Goal: Task Accomplishment & Management: Complete application form

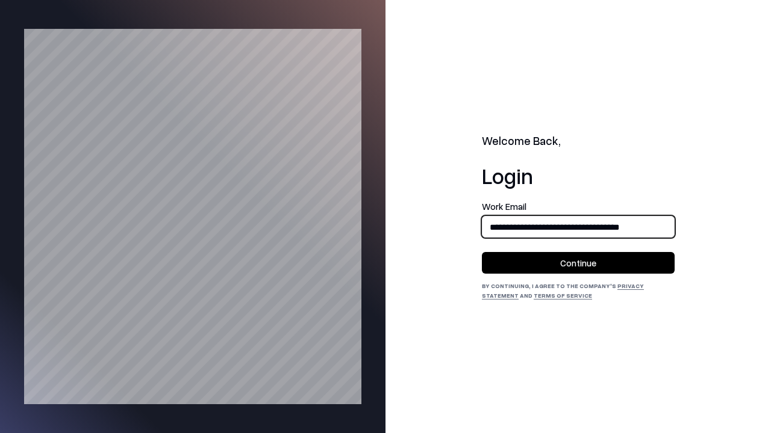
type input "**********"
click at [578, 263] on button "Continue" at bounding box center [578, 263] width 193 height 22
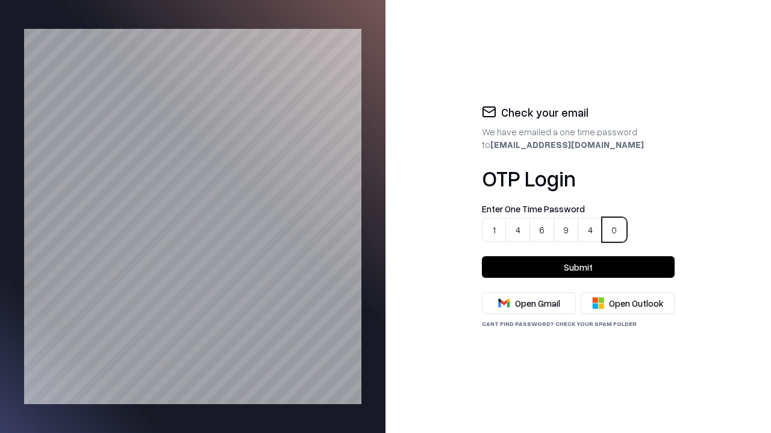
type input "******"
click at [578, 267] on button "Submit" at bounding box center [578, 267] width 193 height 22
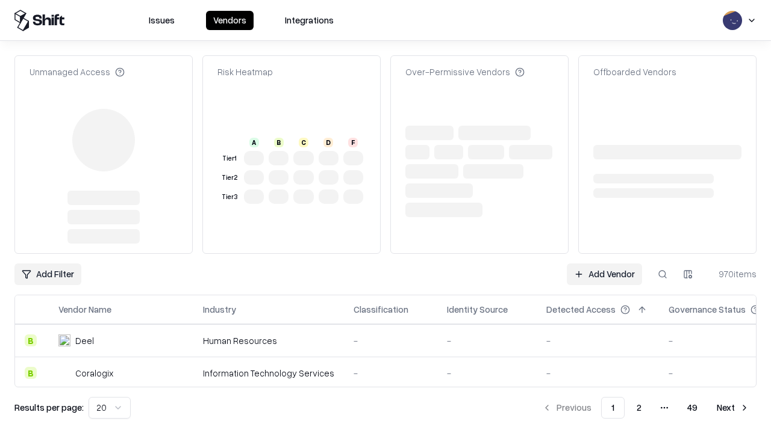
click at [604, 264] on link "Add Vendor" at bounding box center [604, 275] width 75 height 22
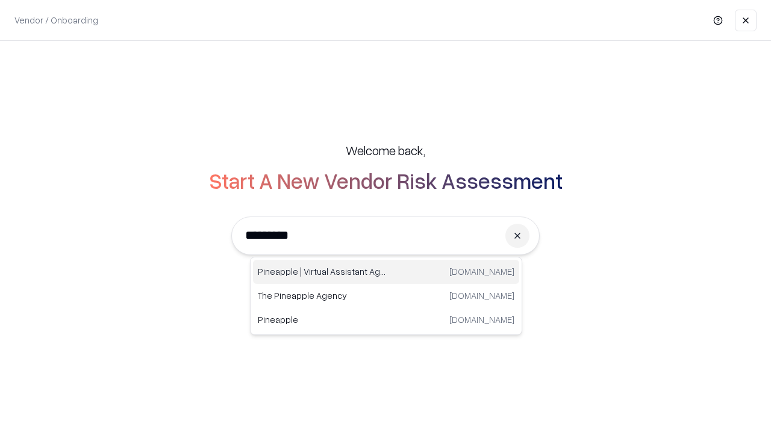
click at [386, 272] on div "Pineapple | Virtual Assistant Agency [DOMAIN_NAME]" at bounding box center [386, 272] width 266 height 24
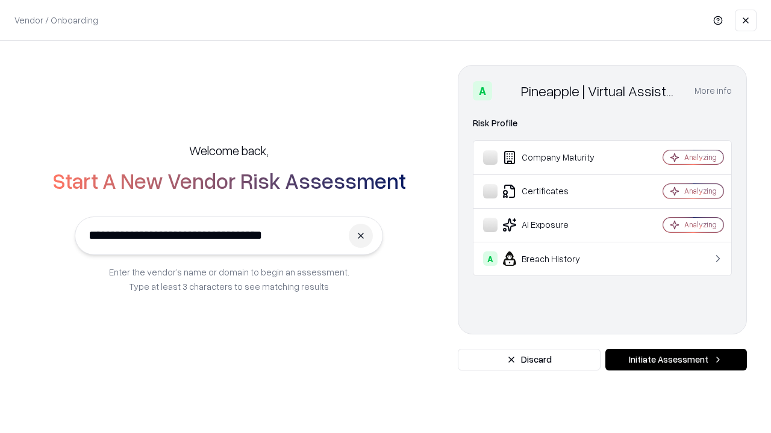
type input "**********"
click at [676, 360] on button "Initiate Assessment" at bounding box center [675, 360] width 141 height 22
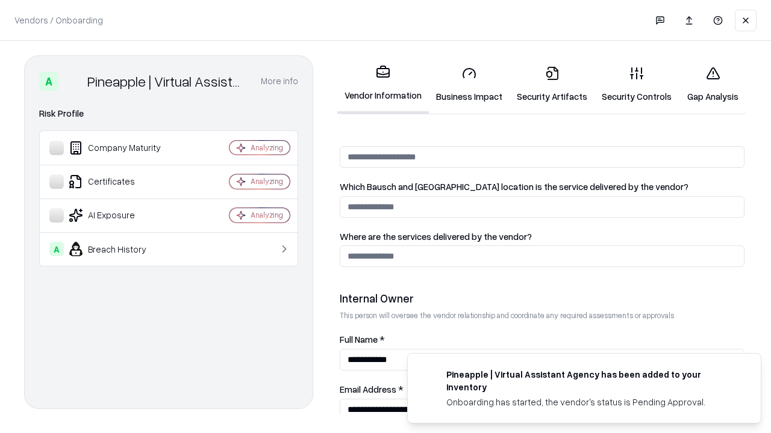
scroll to position [624, 0]
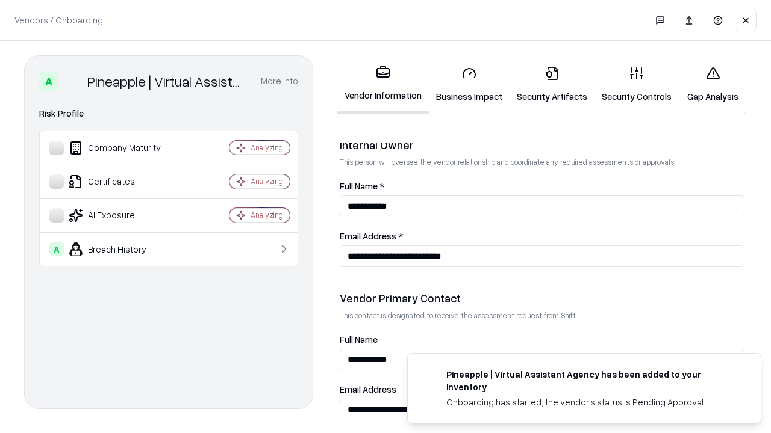
click at [545, 84] on link "Security Artifacts" at bounding box center [551, 85] width 85 height 56
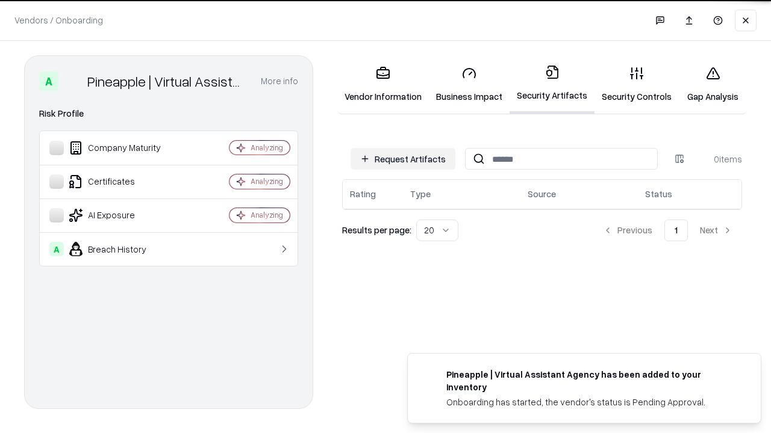
click at [405, 159] on button "Request Artifacts" at bounding box center [402, 159] width 105 height 22
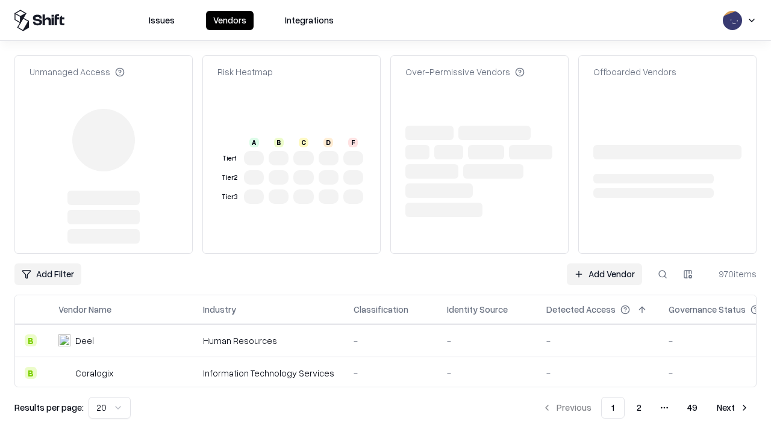
click at [604, 275] on link "Add Vendor" at bounding box center [604, 275] width 75 height 22
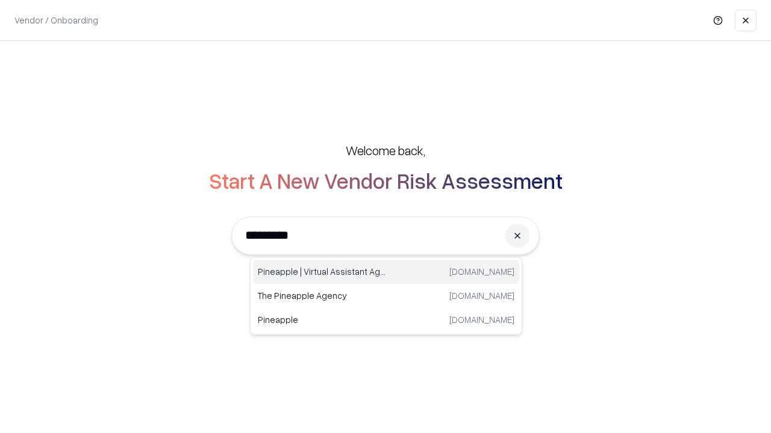
click at [386, 272] on div "Pineapple | Virtual Assistant Agency [DOMAIN_NAME]" at bounding box center [386, 272] width 266 height 24
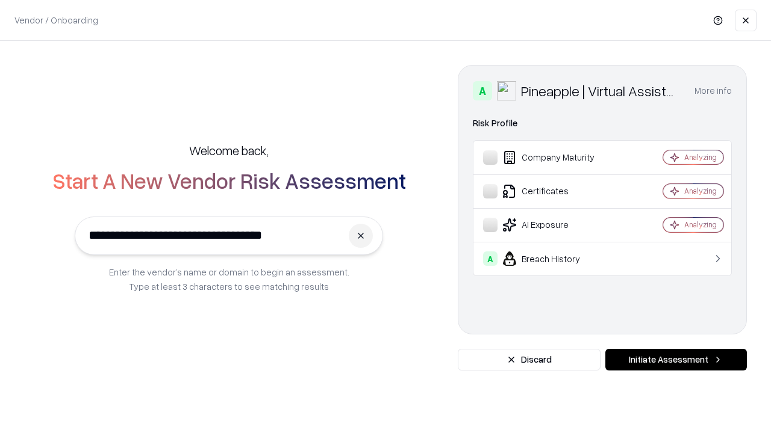
type input "**********"
click at [676, 360] on button "Initiate Assessment" at bounding box center [675, 360] width 141 height 22
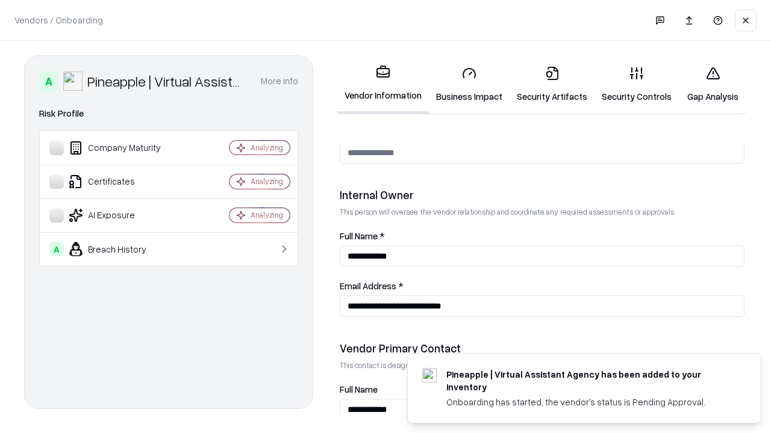
scroll to position [624, 0]
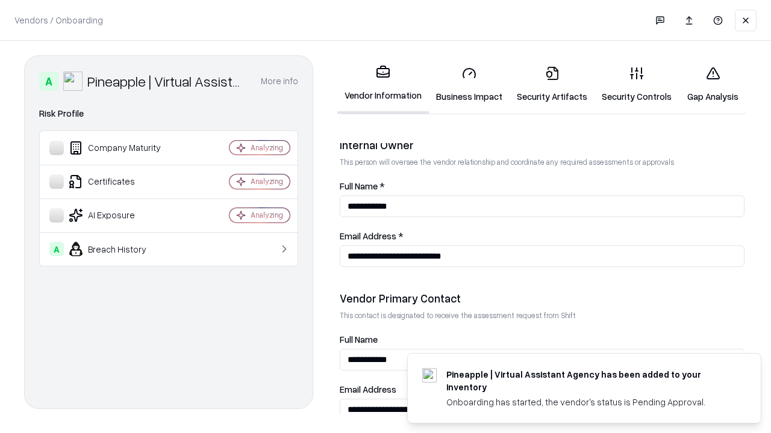
click at [707, 84] on link "Gap Analysis" at bounding box center [713, 85] width 68 height 56
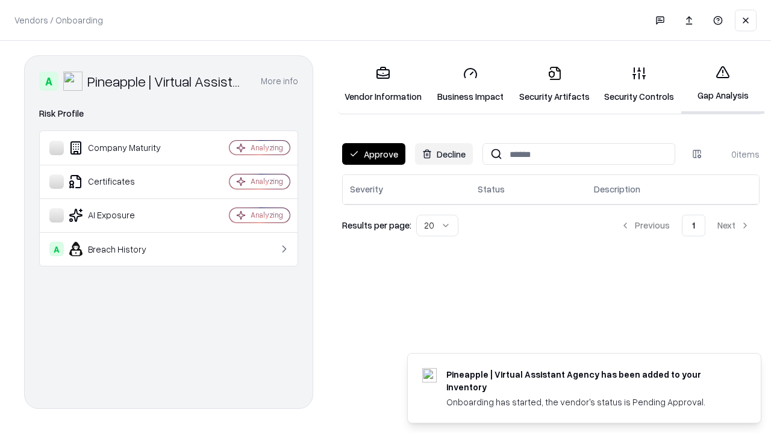
click at [373, 154] on button "Approve" at bounding box center [373, 154] width 63 height 22
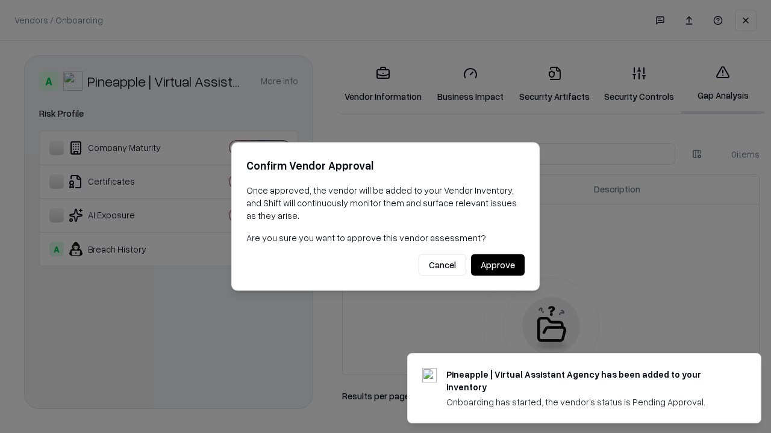
click at [498, 265] on button "Approve" at bounding box center [498, 266] width 54 height 22
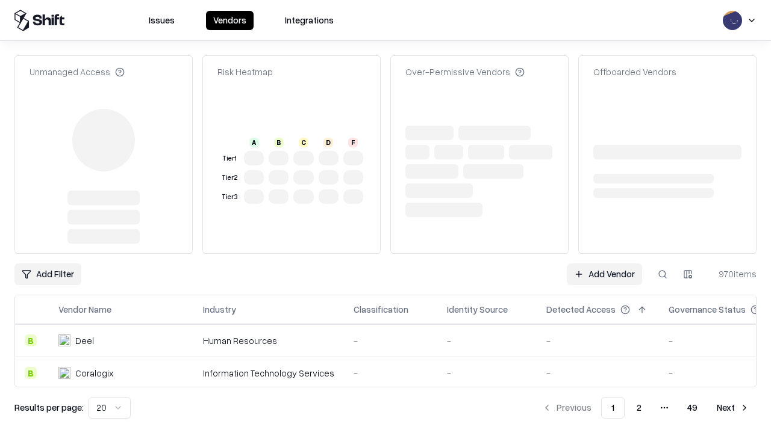
click at [604, 264] on link "Add Vendor" at bounding box center [604, 275] width 75 height 22
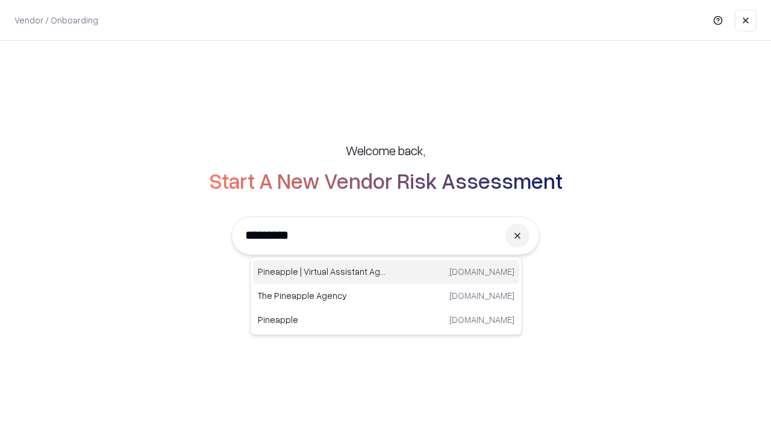
click at [386, 272] on div "Pineapple | Virtual Assistant Agency [DOMAIN_NAME]" at bounding box center [386, 272] width 266 height 24
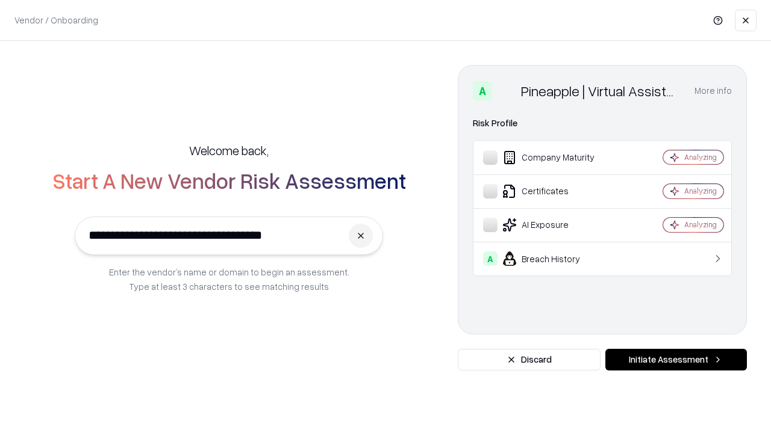
type input "**********"
click at [676, 360] on button "Initiate Assessment" at bounding box center [675, 360] width 141 height 22
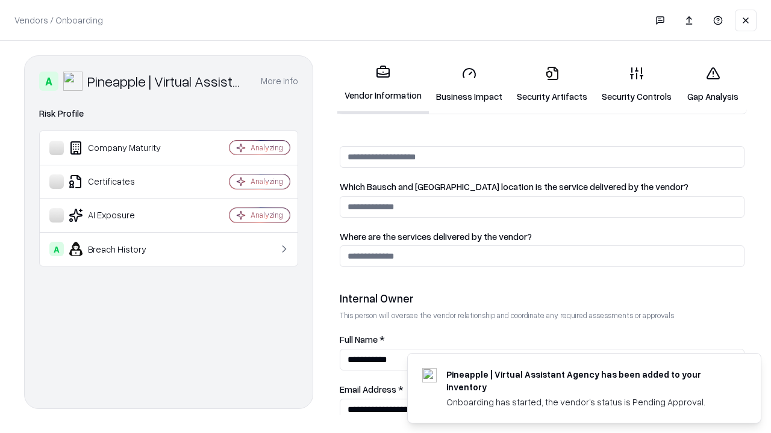
scroll to position [624, 0]
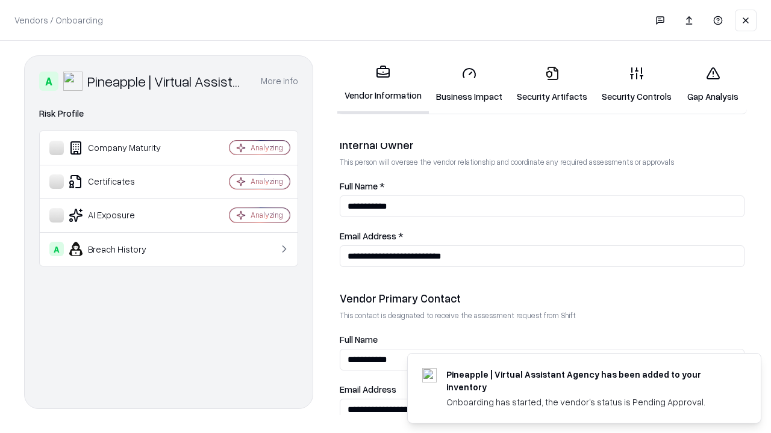
click at [545, 84] on link "Security Artifacts" at bounding box center [551, 85] width 85 height 56
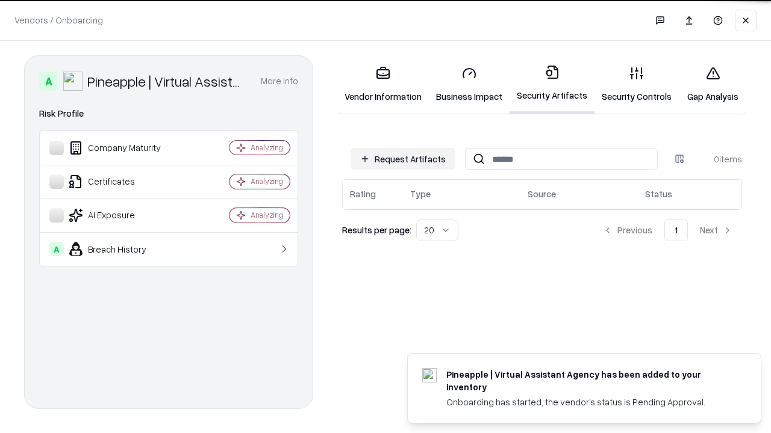
click at [405, 159] on button "Request Artifacts" at bounding box center [402, 159] width 105 height 22
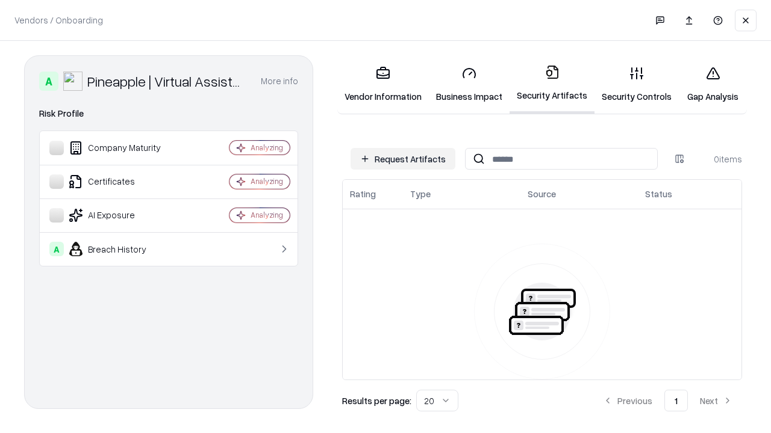
click at [405, 159] on button "Request Artifacts" at bounding box center [402, 159] width 105 height 22
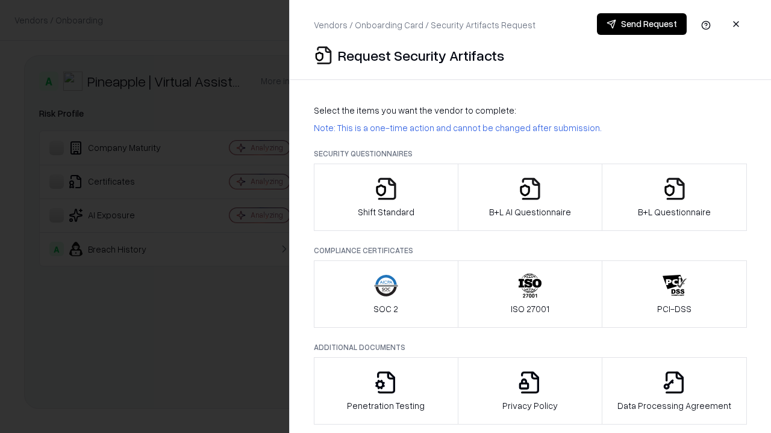
click at [674, 197] on icon "button" at bounding box center [674, 189] width 24 height 24
click at [529, 197] on icon "button" at bounding box center [530, 189] width 24 height 24
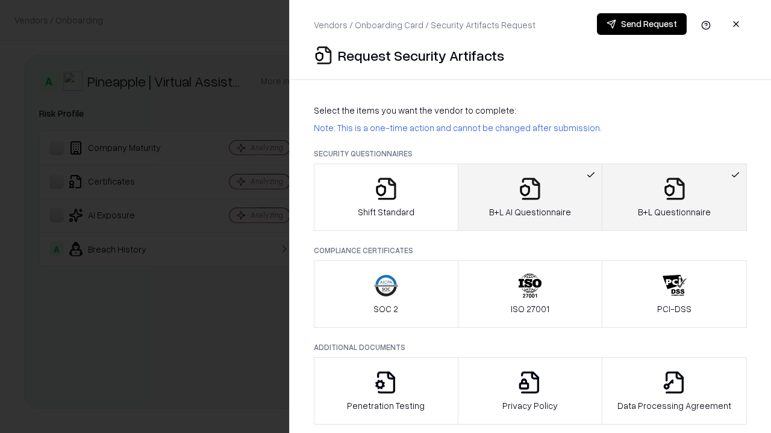
click at [642, 24] on button "Send Request" at bounding box center [642, 24] width 90 height 22
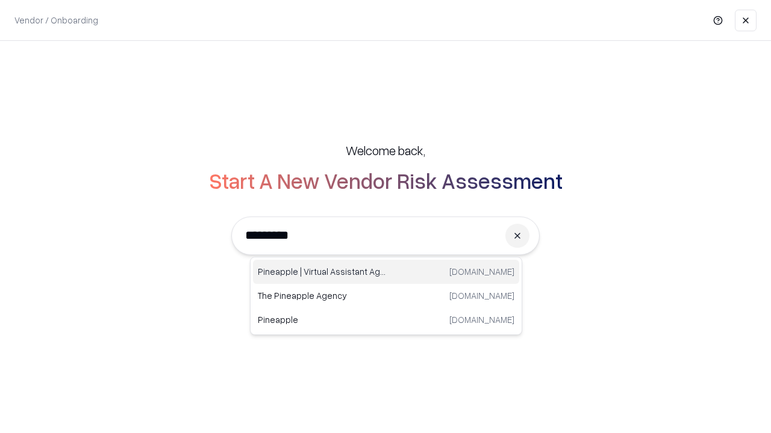
click at [386, 272] on div "Pineapple | Virtual Assistant Agency [DOMAIN_NAME]" at bounding box center [386, 272] width 266 height 24
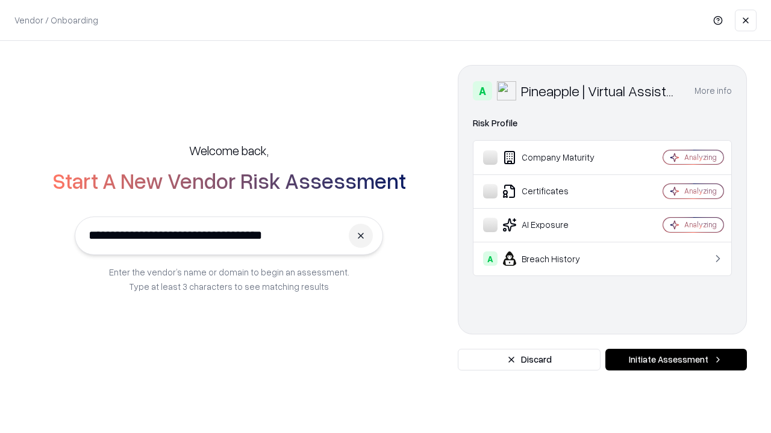
type input "**********"
click at [676, 360] on button "Initiate Assessment" at bounding box center [675, 360] width 141 height 22
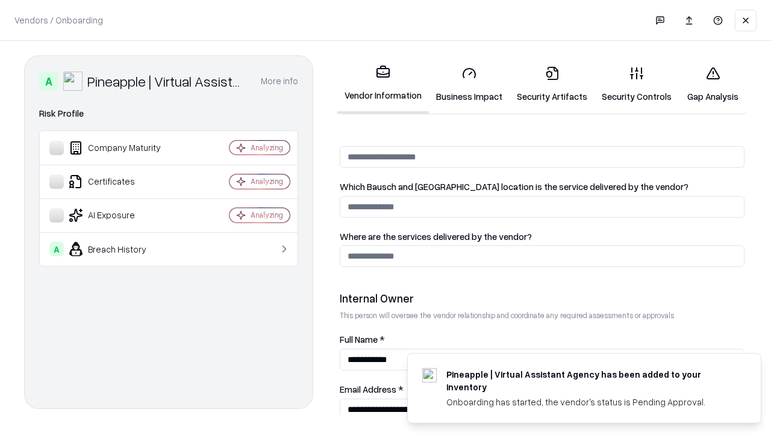
scroll to position [624, 0]
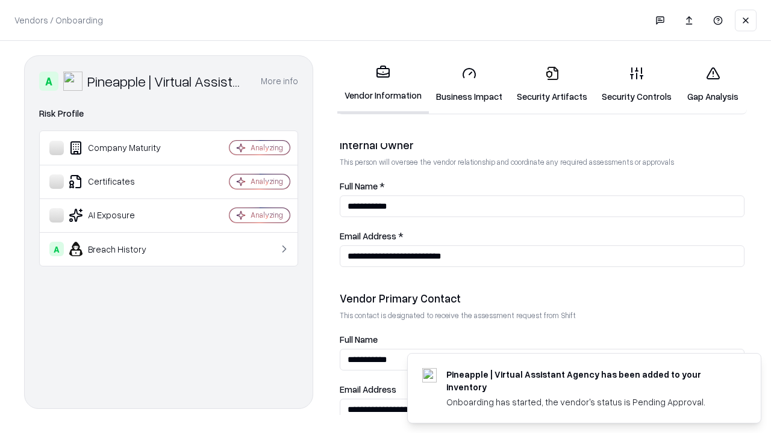
click at [707, 84] on link "Gap Analysis" at bounding box center [713, 85] width 68 height 56
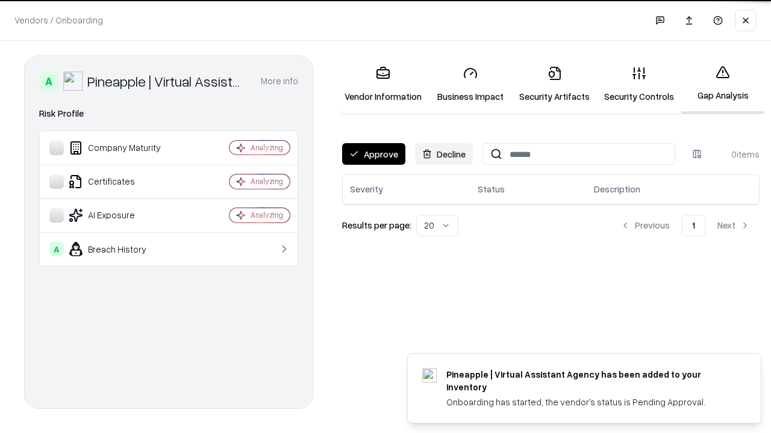
click at [373, 154] on button "Approve" at bounding box center [373, 154] width 63 height 22
